Goal: Task Accomplishment & Management: Use online tool/utility

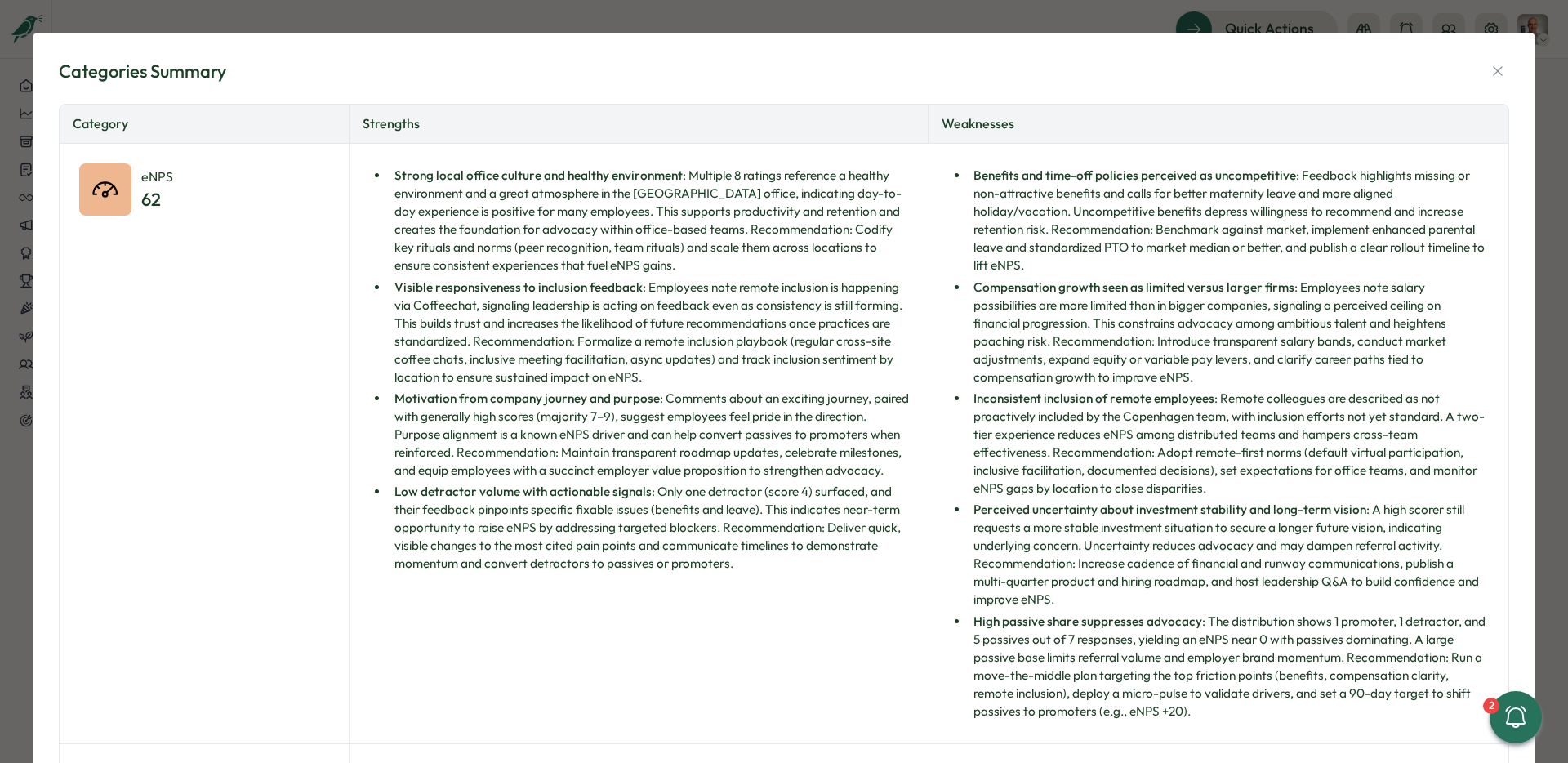
scroll to position [374, 0]
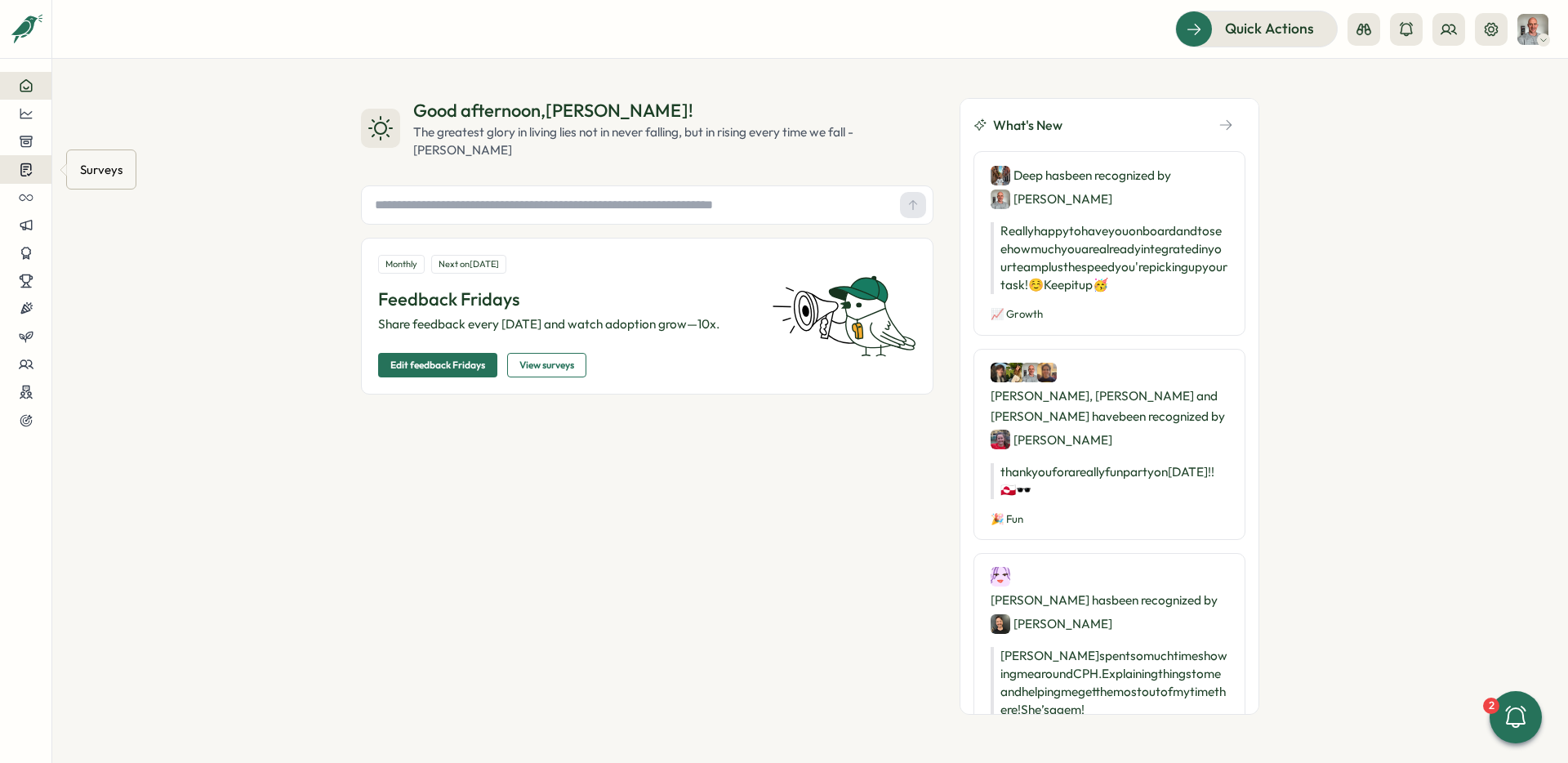
click at [24, 170] on icon at bounding box center [26, 169] width 14 height 15
click at [93, 146] on div "Insights" at bounding box center [141, 139] width 121 height 18
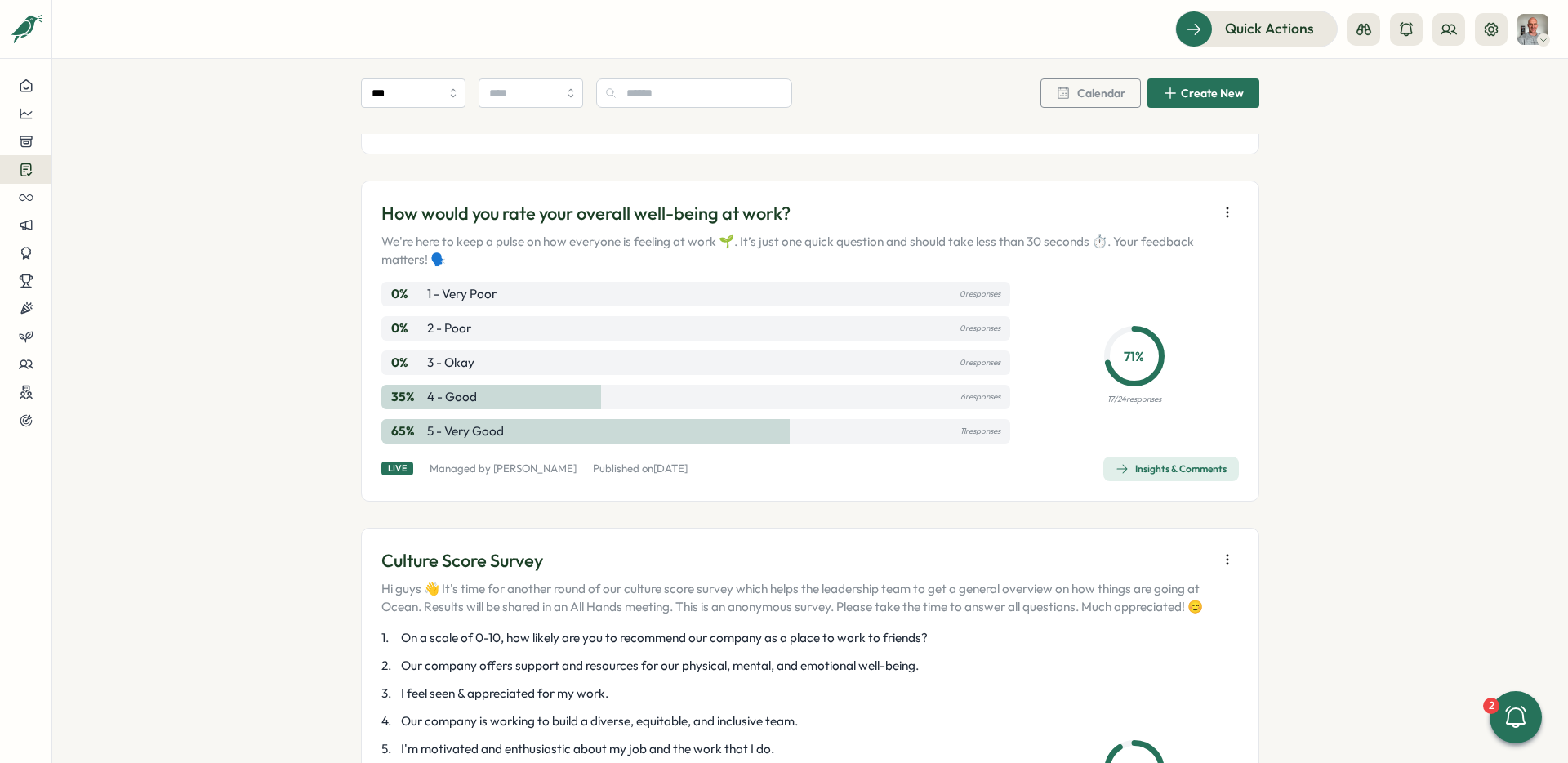
scroll to position [337, 0]
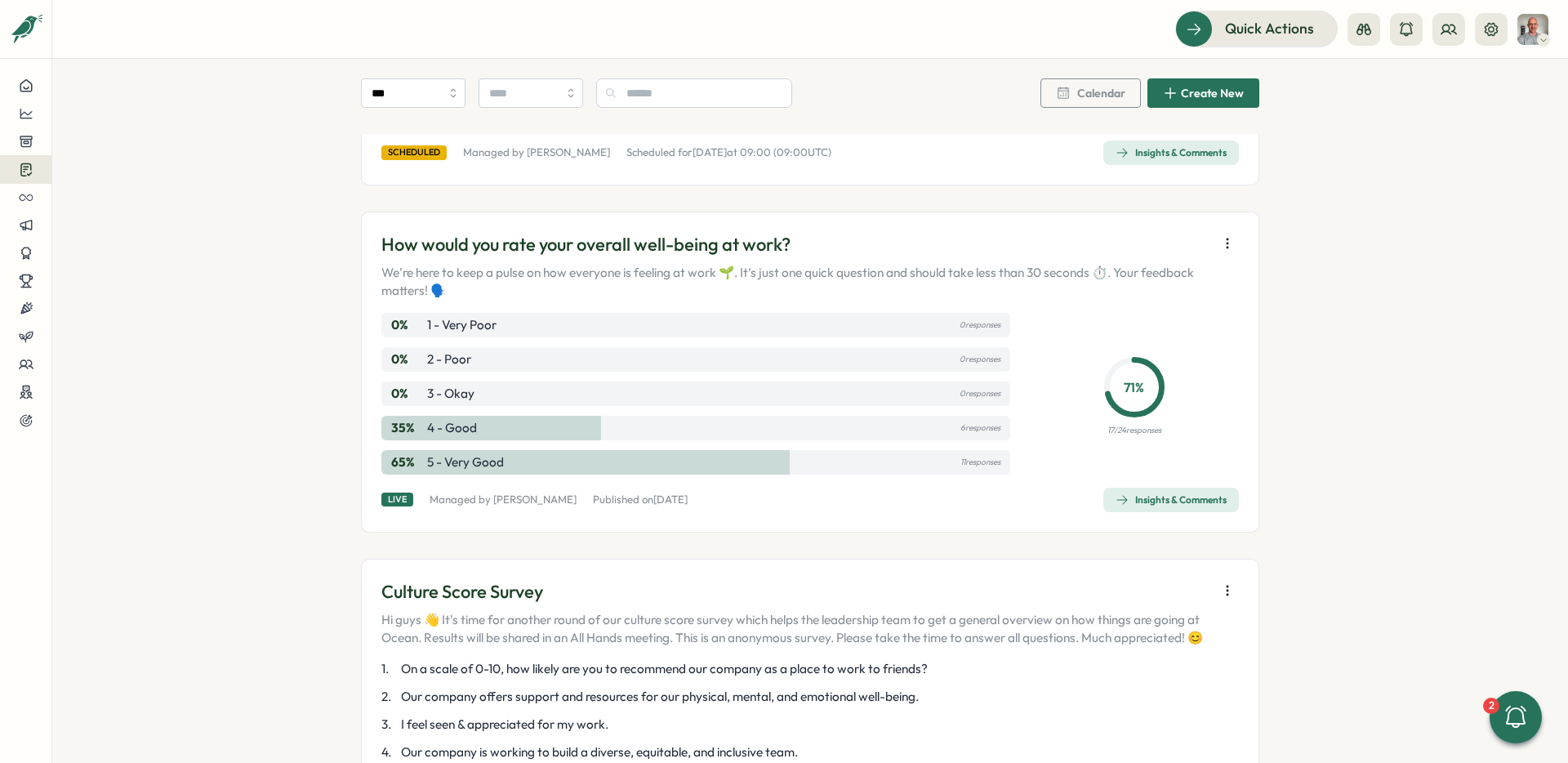
click at [1222, 242] on icon "button" at bounding box center [1227, 244] width 16 height 16
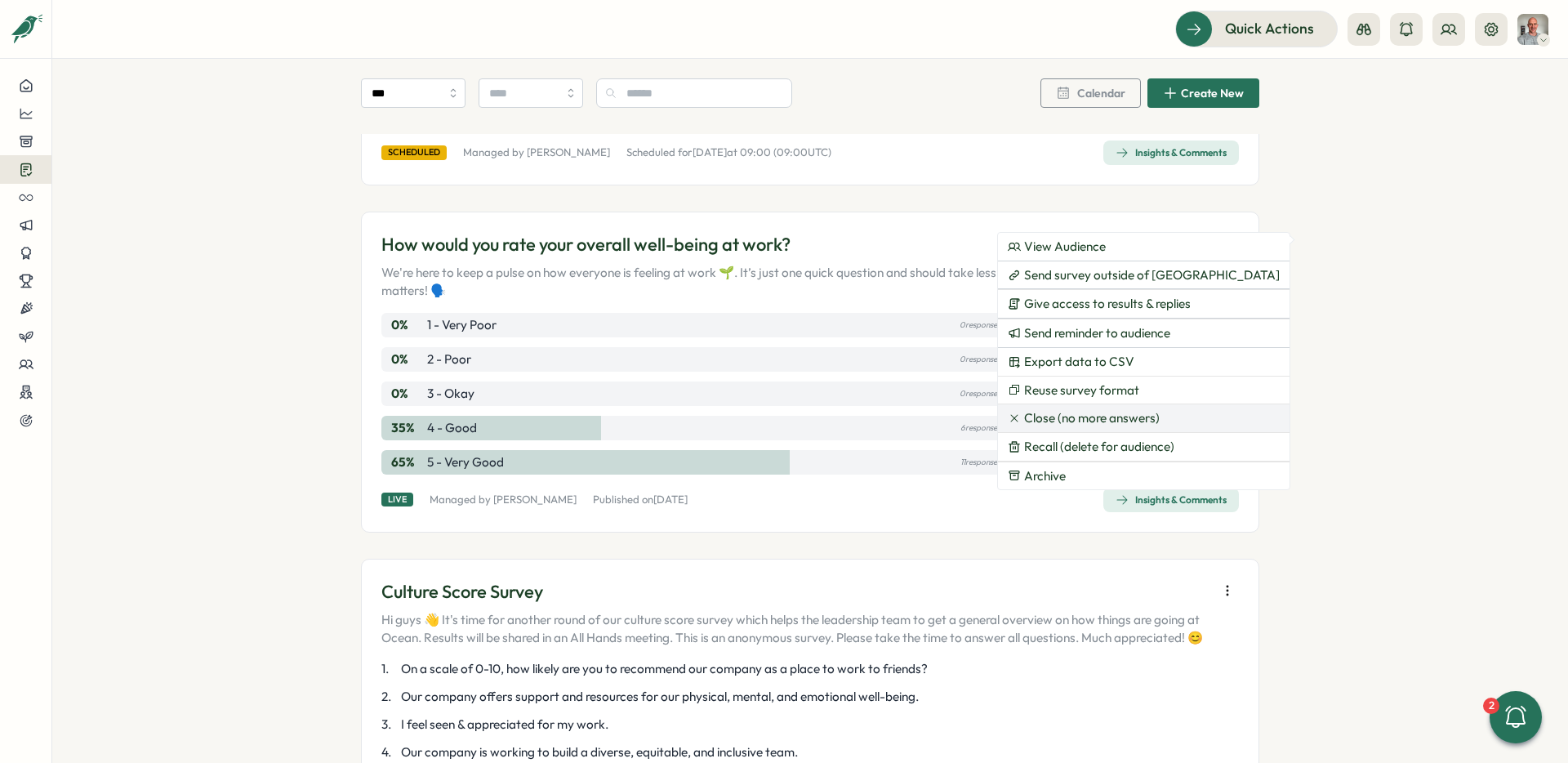
click at [1077, 411] on span "Close (no more answers)" at bounding box center [1092, 419] width 136 height 14
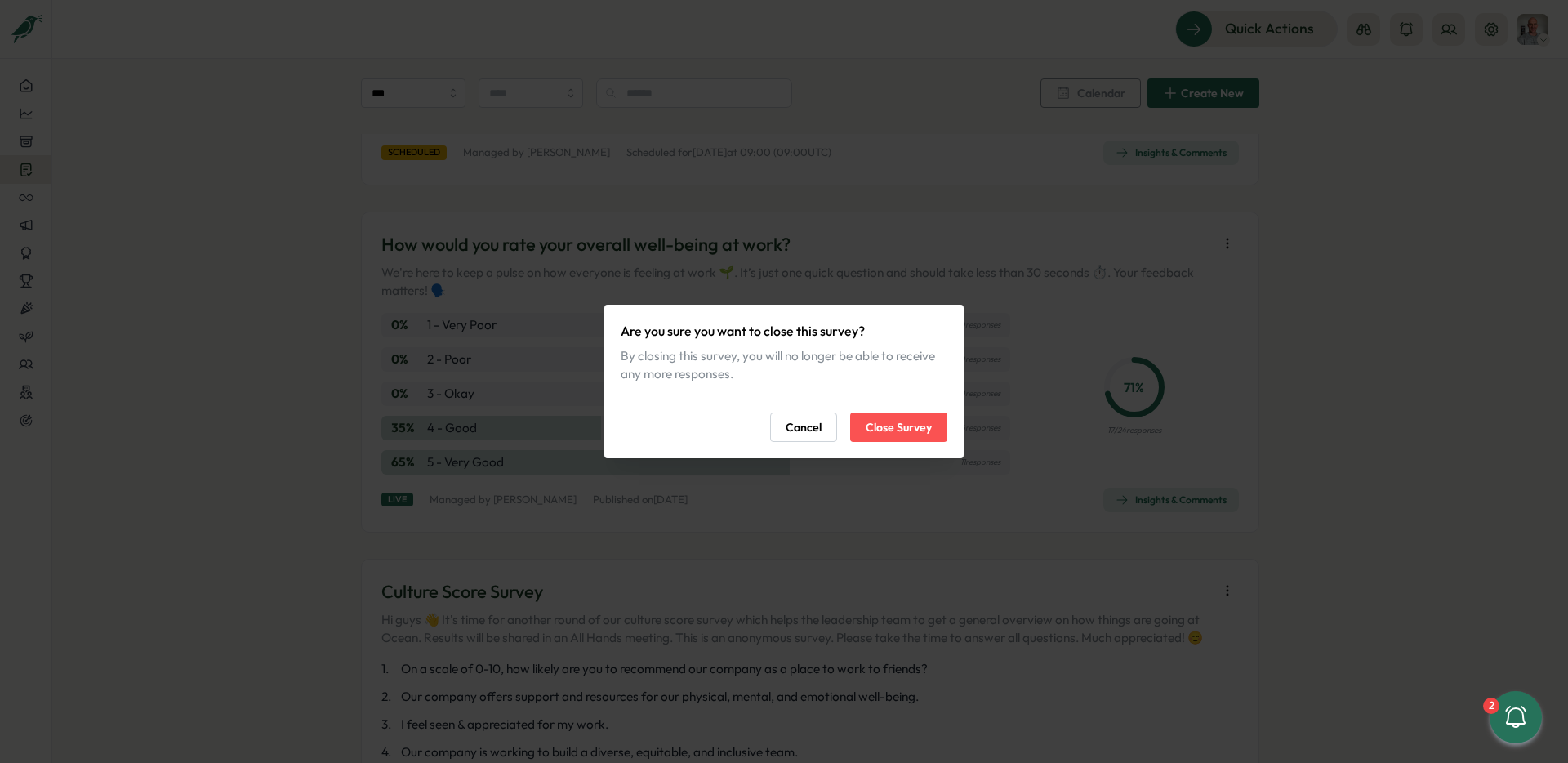
click at [915, 432] on span "Close Survey" at bounding box center [899, 427] width 66 height 28
